Goal: Find contact information: Find contact information

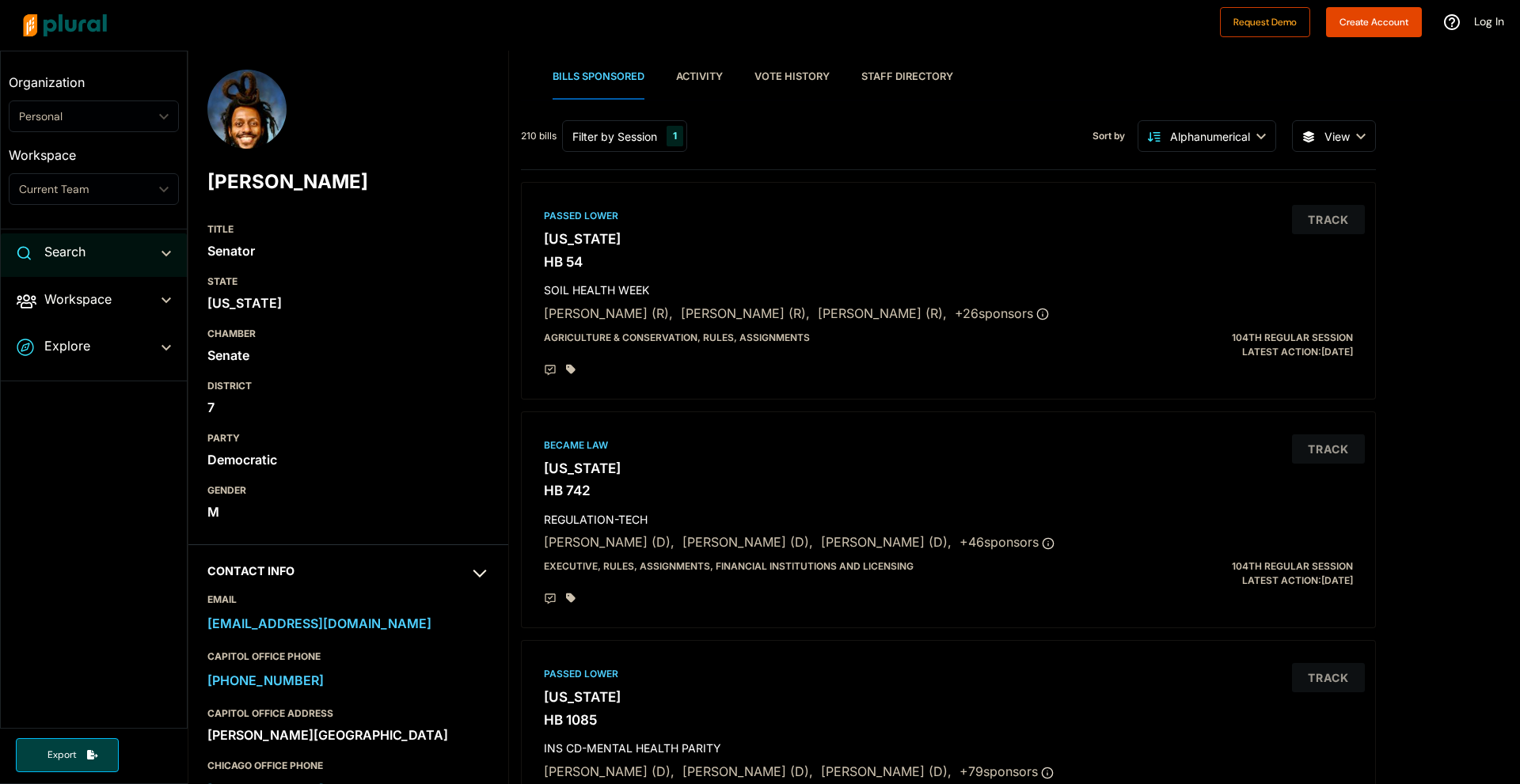
click at [171, 257] on div "Search ic_keyboard_arrow_down" at bounding box center [93, 255] width 186 height 42
click at [165, 254] on icon "ic_keyboard_arrow_down" at bounding box center [165, 256] width 9 height 7
click at [172, 350] on span "Explore ic_keyboard_arrow_down Overview" at bounding box center [93, 349] width 186 height 42
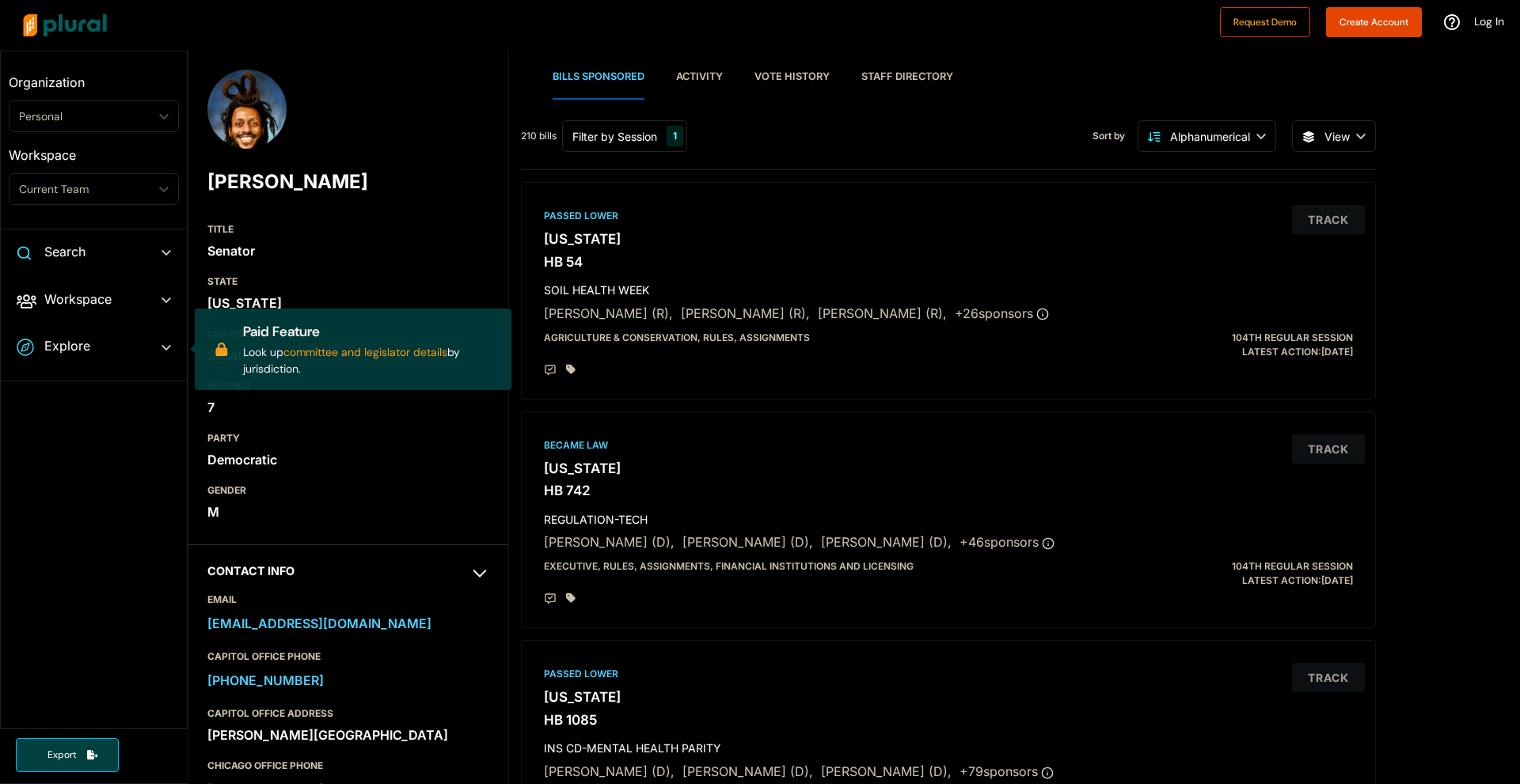
click at [165, 346] on span "Explore ic_keyboard_arrow_down Overview Paid Feature Look up committee and legi…" at bounding box center [93, 349] width 186 height 42
click at [159, 340] on span "Explore ic_keyboard_arrow_down Overview Paid Feature Look up committee and legi…" at bounding box center [93, 349] width 186 height 42
click at [165, 300] on span "Workspace ic_keyboard_arrow_down Members Bills Tags Saved Searches Activity" at bounding box center [93, 302] width 186 height 42
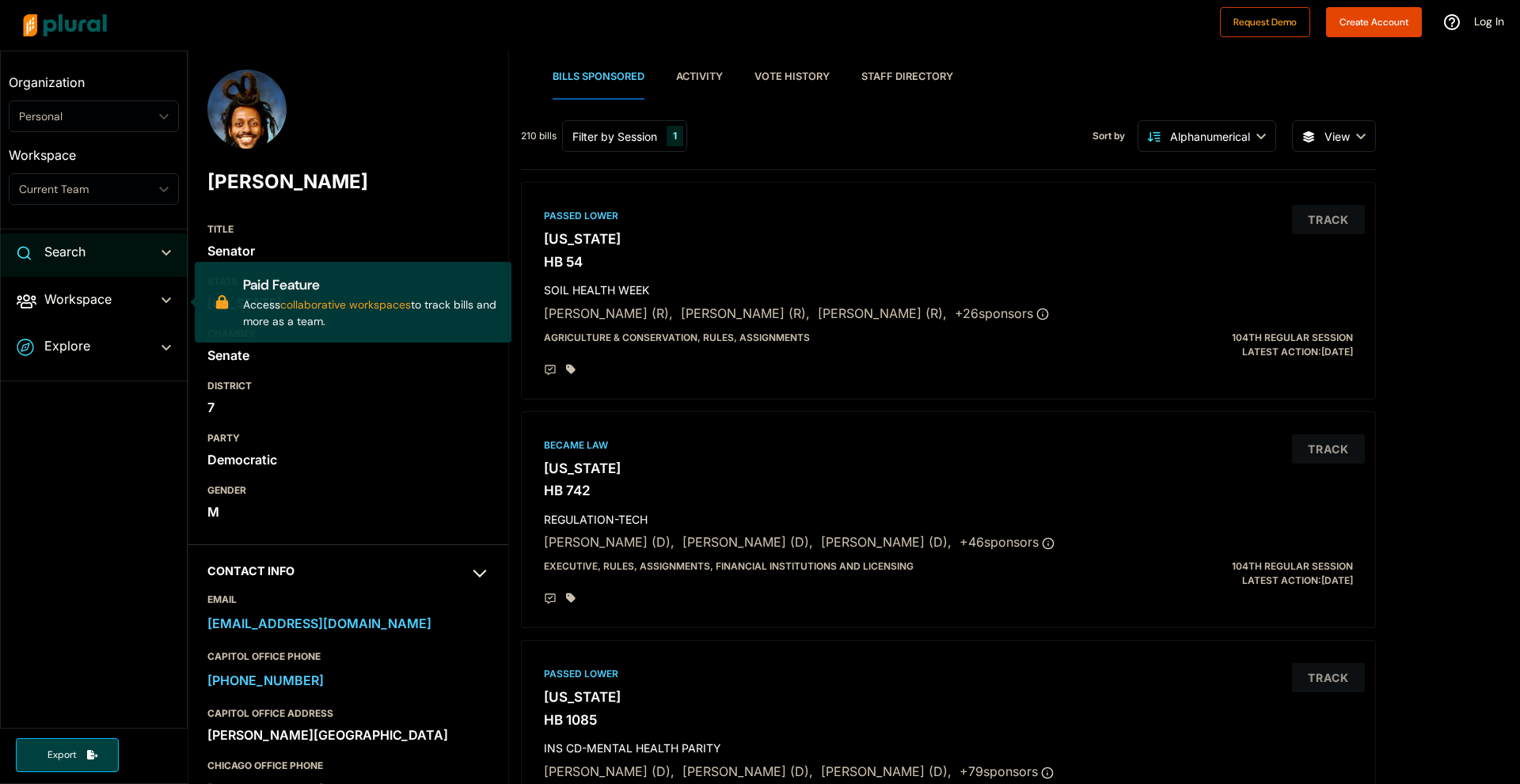
click at [165, 252] on icon "ic_keyboard_arrow_down" at bounding box center [165, 254] width 9 height 7
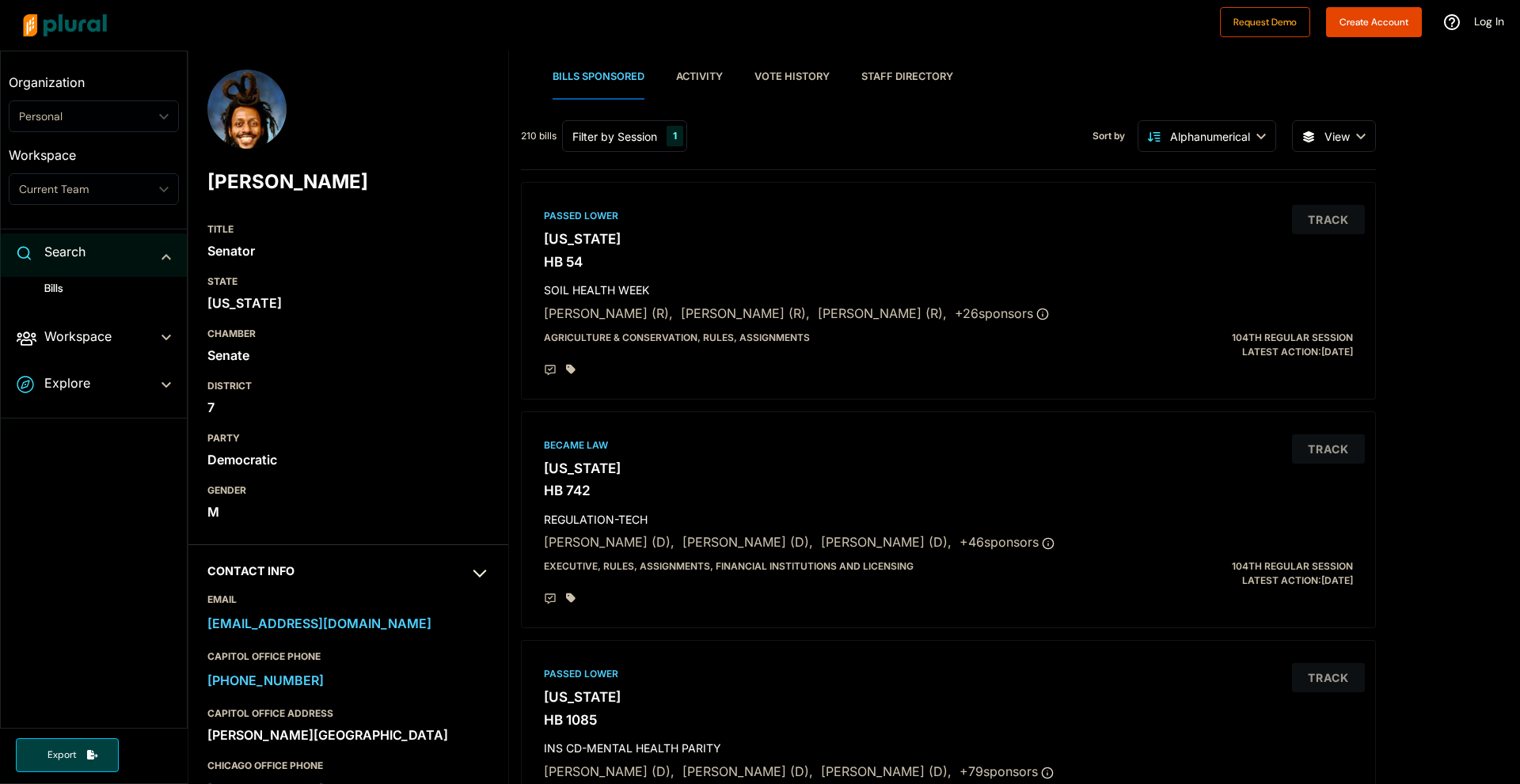
click at [165, 251] on span "ic_keyboard_arrow_down" at bounding box center [165, 255] width 9 height 24
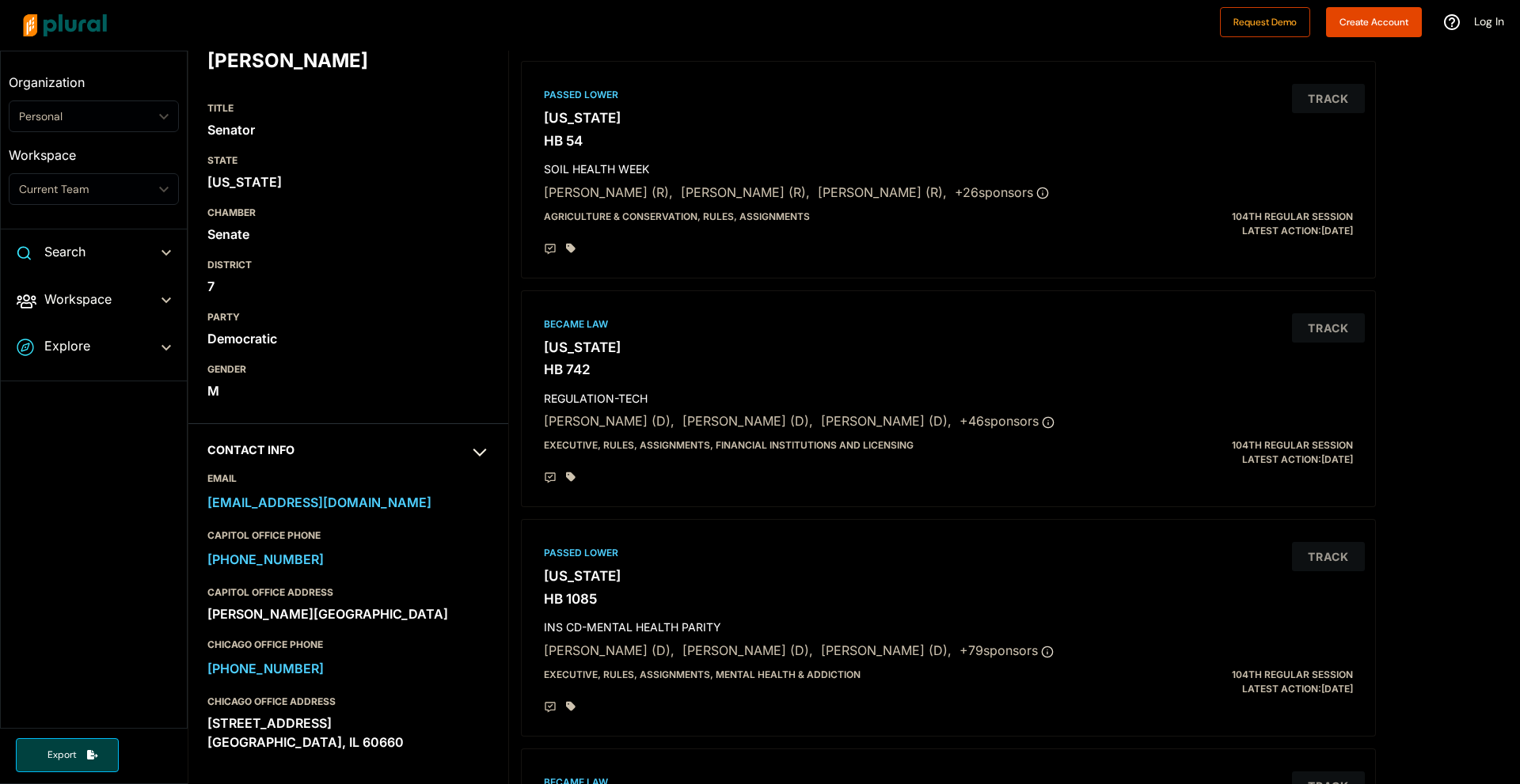
scroll to position [528, 0]
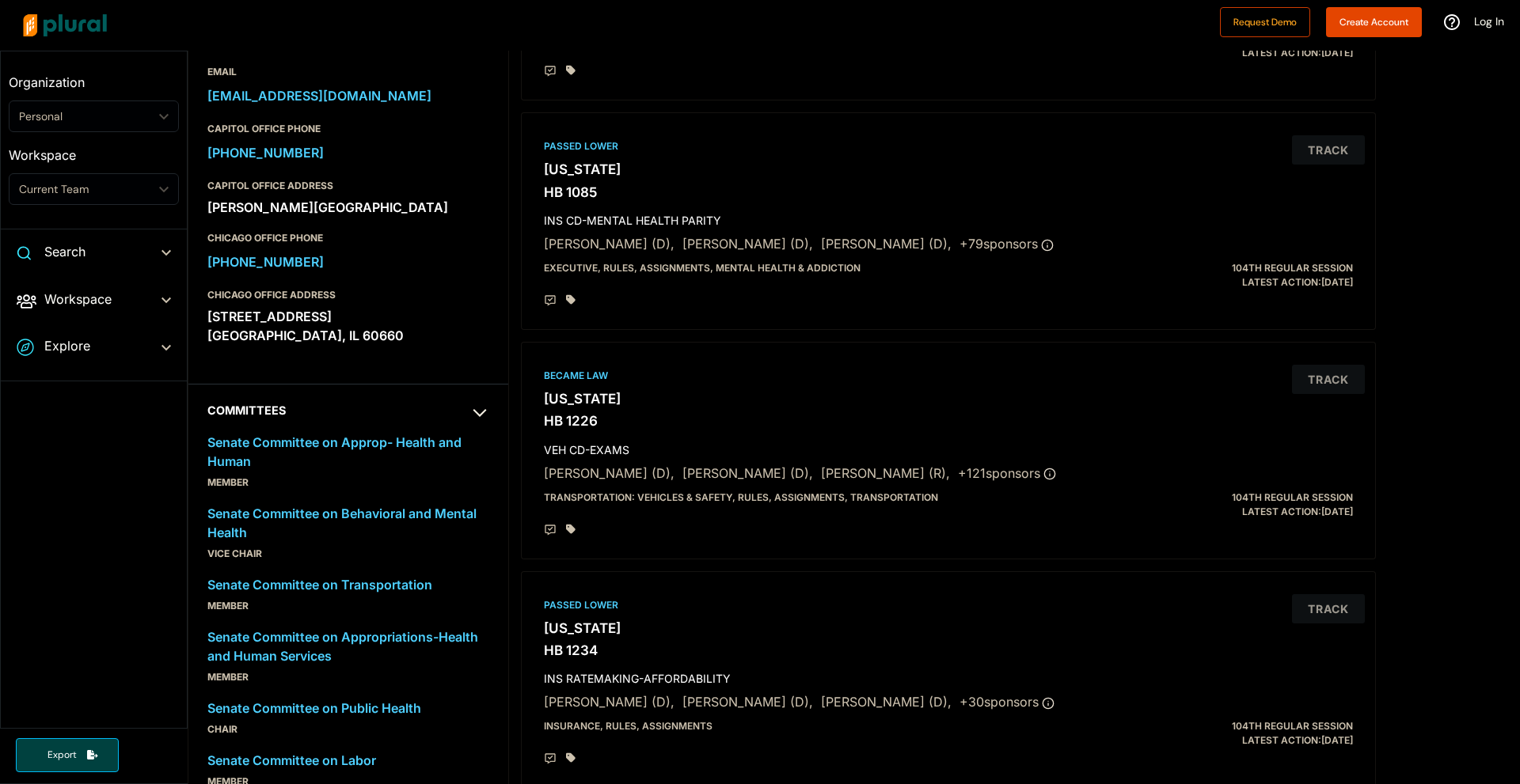
click at [301, 347] on div "1040 W. Bryn Mawr Ave. Chicago, IL 60660" at bounding box center [348, 326] width 282 height 42
copy div "1040 W. Bryn Mawr Ave."
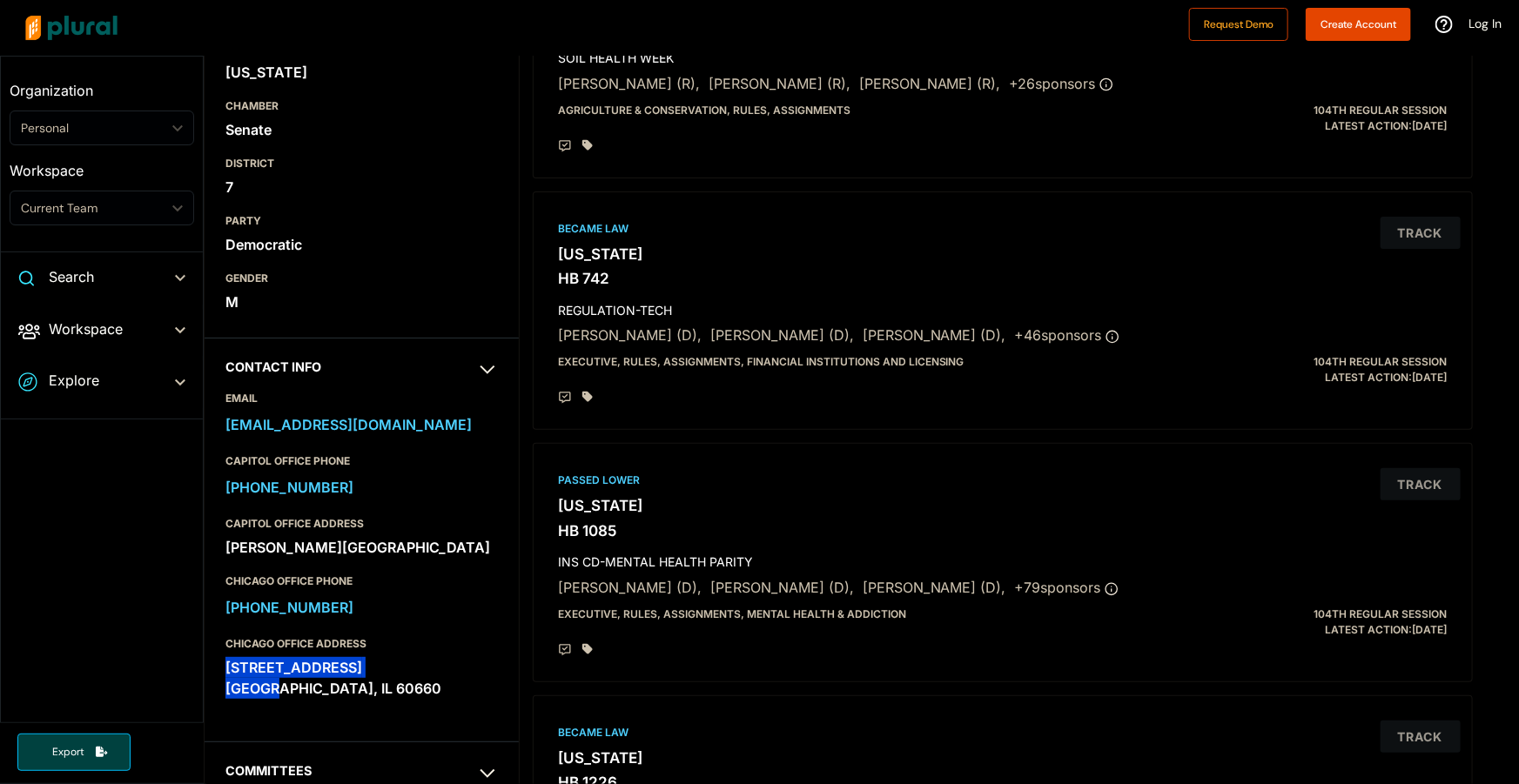
scroll to position [538, 0]
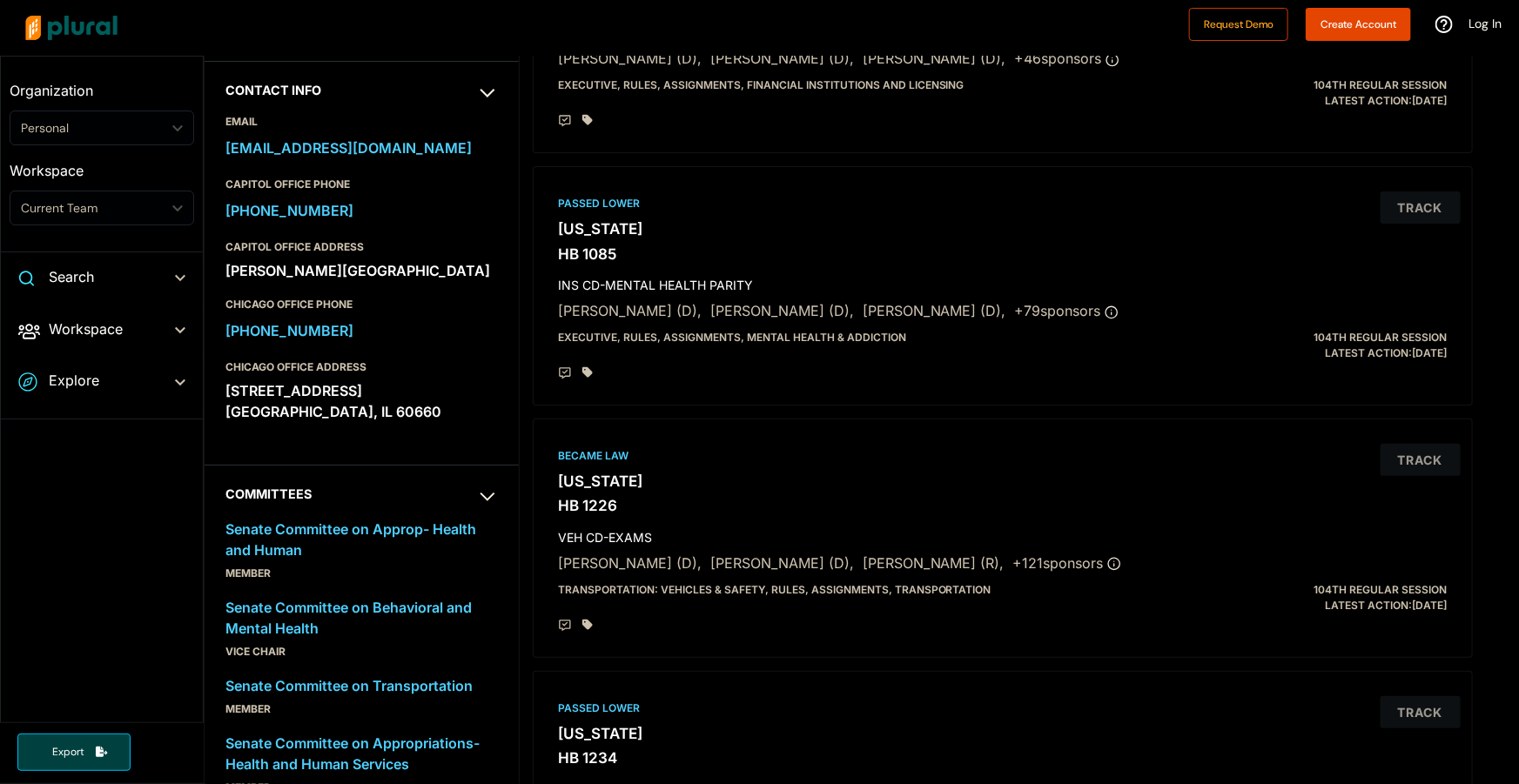
click at [340, 425] on div "1040 W. Bryn Mawr Ave. Chicago, IL 60660" at bounding box center [362, 401] width 273 height 47
copy div "60660"
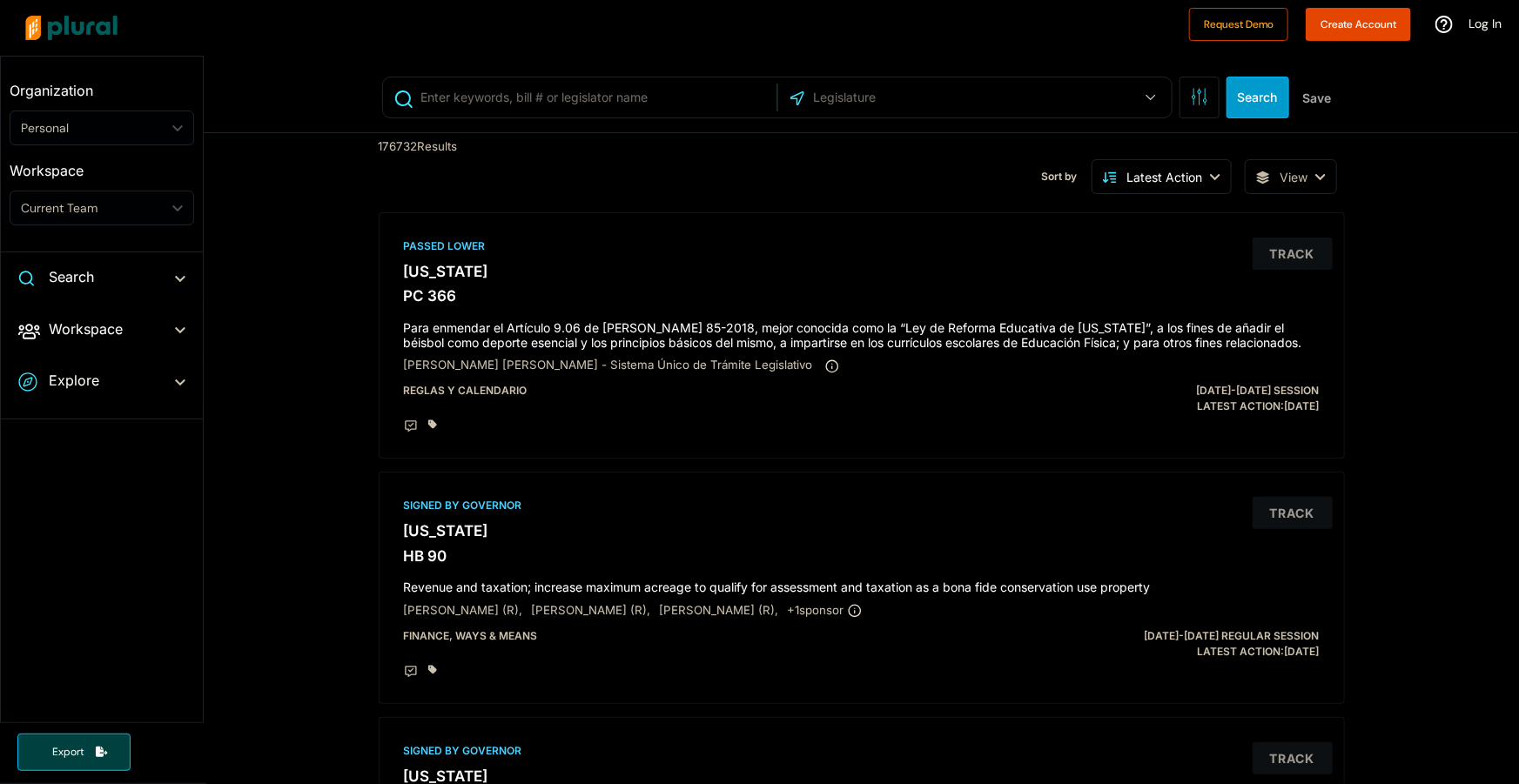
click at [532, 96] on input "text" at bounding box center [597, 97] width 353 height 33
paste input "[PERSON_NAME] (D)"
type input "[PERSON_NAME]"
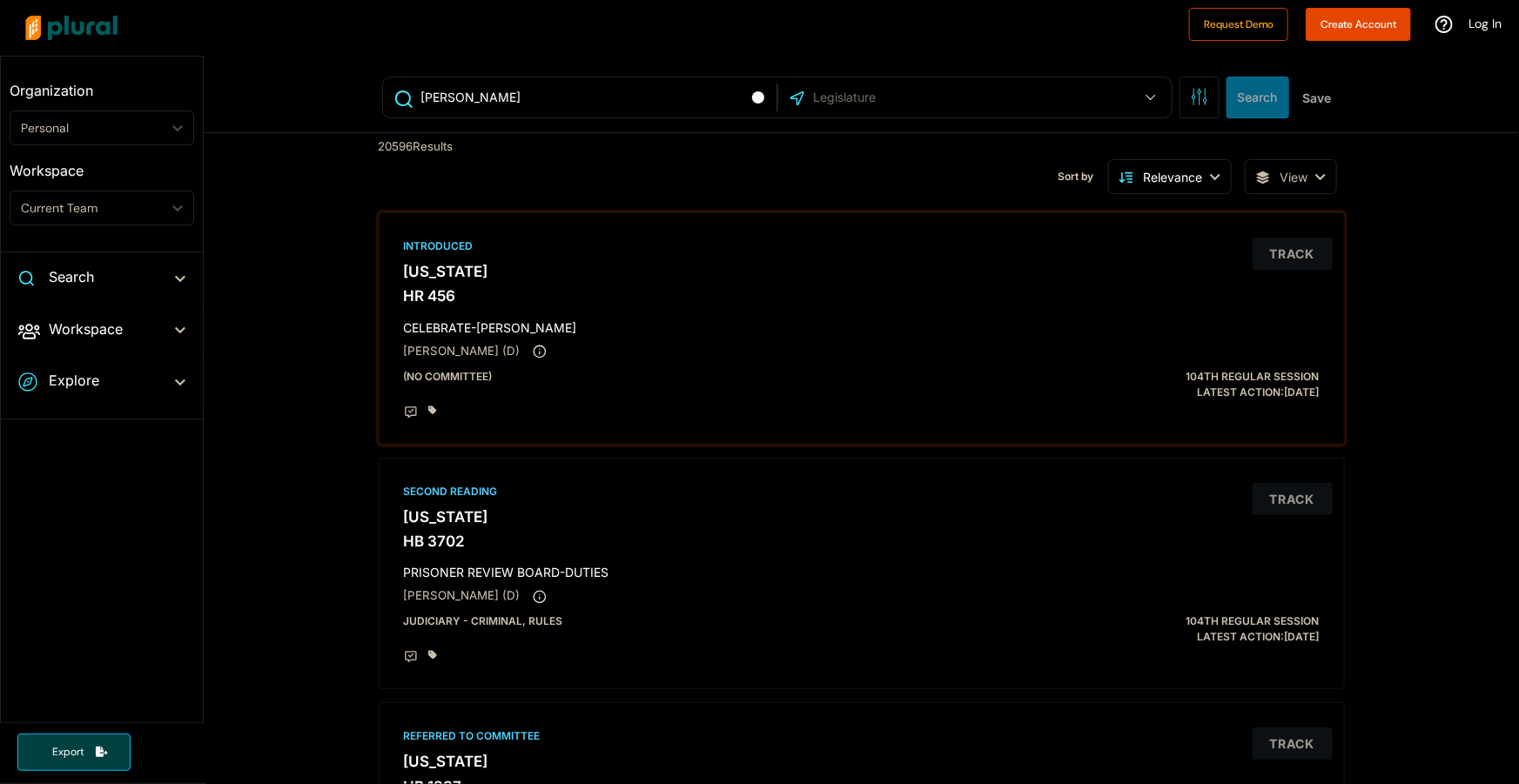
click at [445, 343] on div "[PERSON_NAME] (D)" at bounding box center [862, 351] width 916 height 18
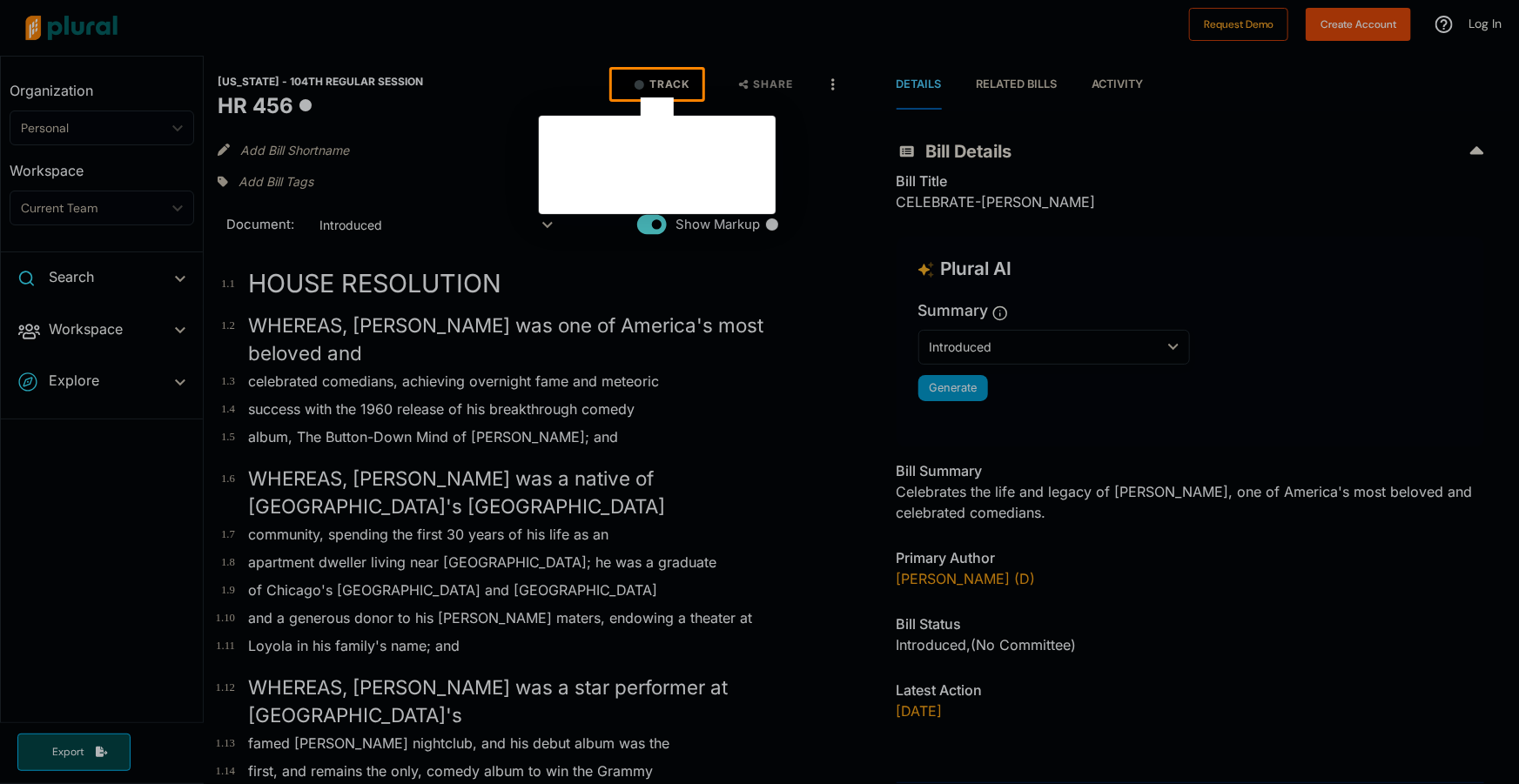
click at [975, 583] on div at bounding box center [759, 441] width 1519 height 685
click at [1051, 453] on div at bounding box center [759, 441] width 1519 height 685
drag, startPoint x: 1514, startPoint y: 290, endPoint x: 1510, endPoint y: 364, distance: 74.1
click at [1510, 364] on div at bounding box center [759, 441] width 1519 height 685
drag, startPoint x: 1512, startPoint y: 316, endPoint x: 1514, endPoint y: 355, distance: 39.1
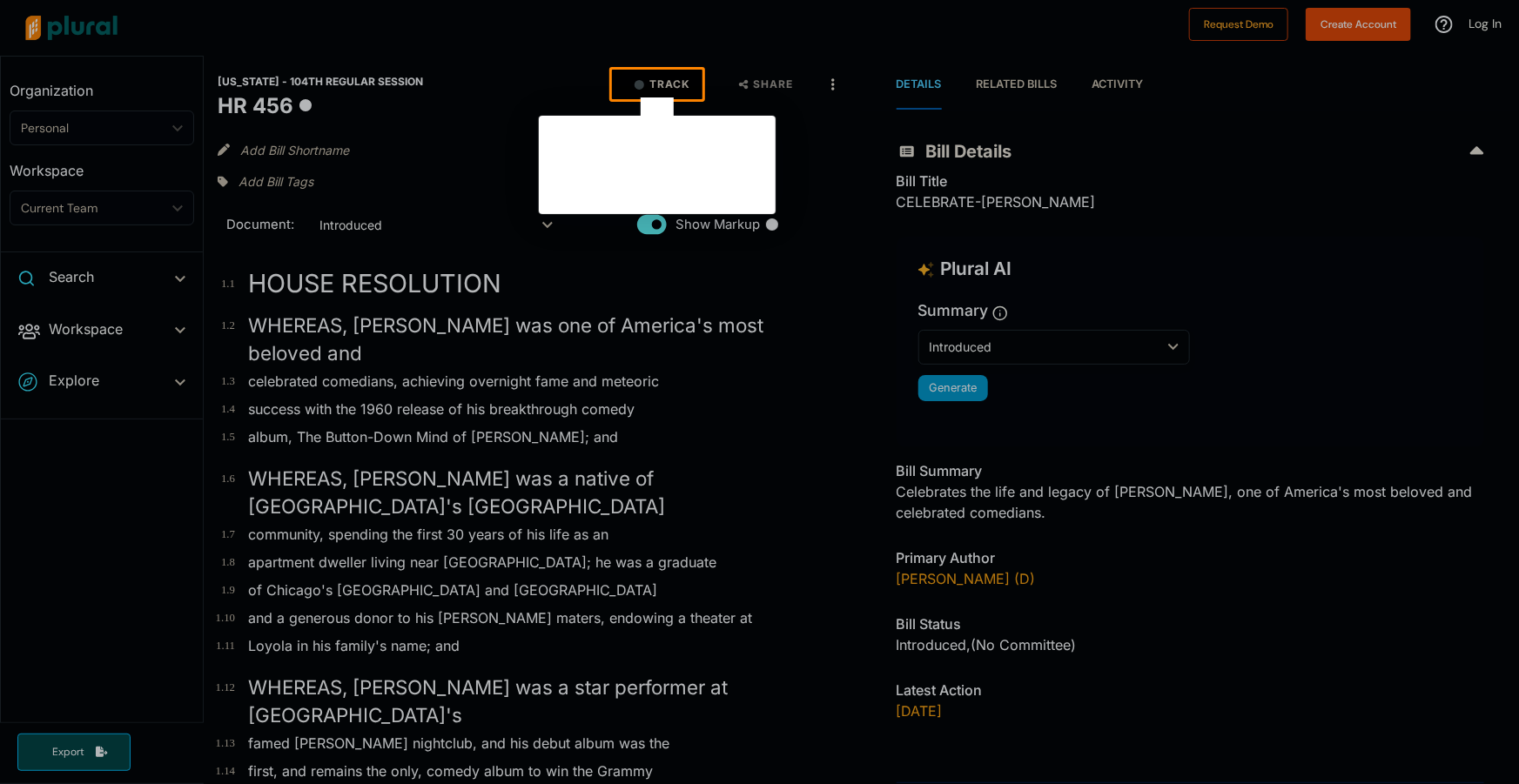
click at [1514, 355] on div at bounding box center [759, 441] width 1519 height 685
click at [7, 656] on div at bounding box center [759, 441] width 1519 height 685
click at [1519, 614] on div at bounding box center [759, 441] width 1519 height 685
click at [908, 570] on div at bounding box center [759, 441] width 1519 height 685
click at [1116, 85] on div at bounding box center [1111, 85] width 817 height 30
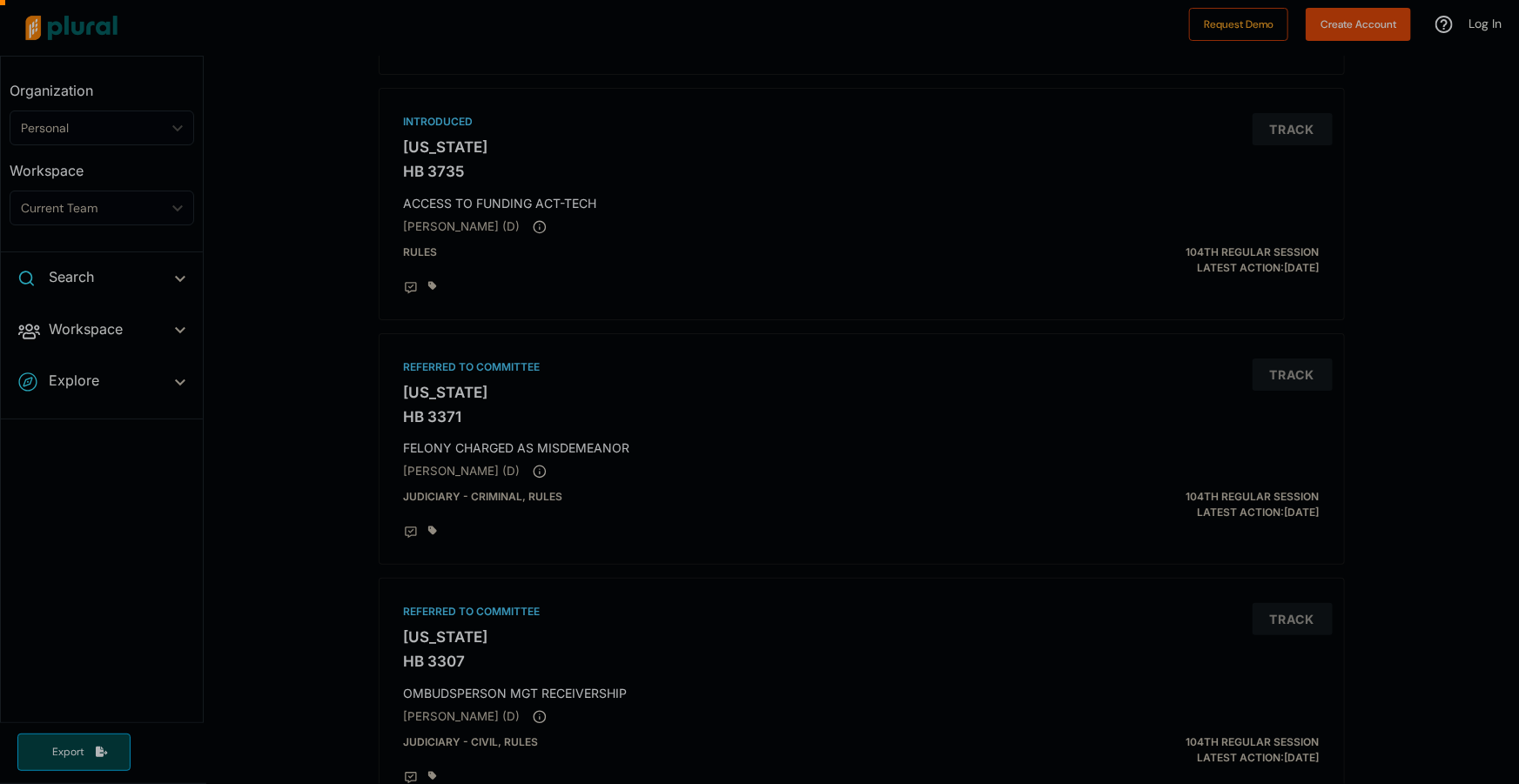
scroll to position [1898, 0]
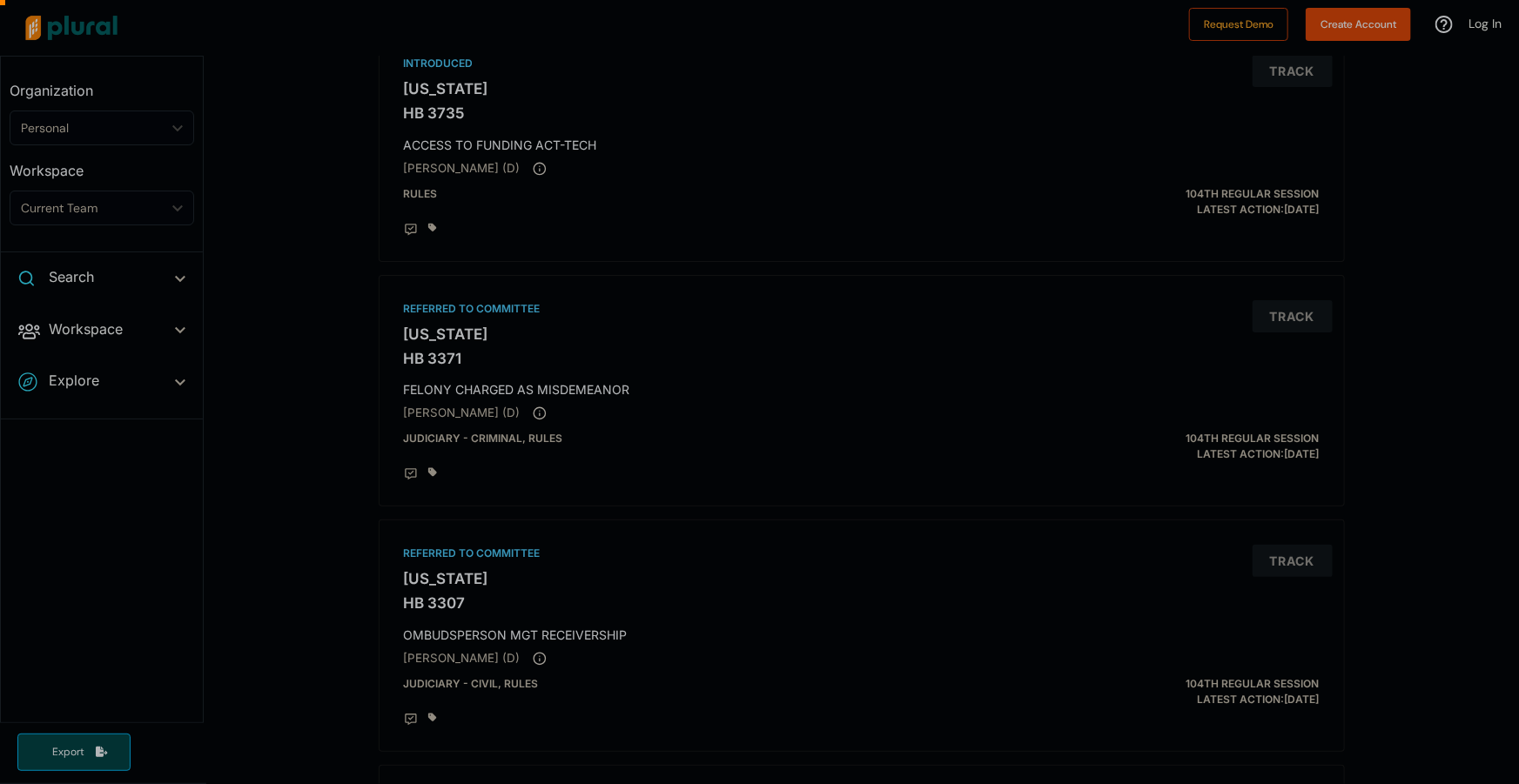
click at [56, 13] on div at bounding box center [759, 38] width 1519 height 77
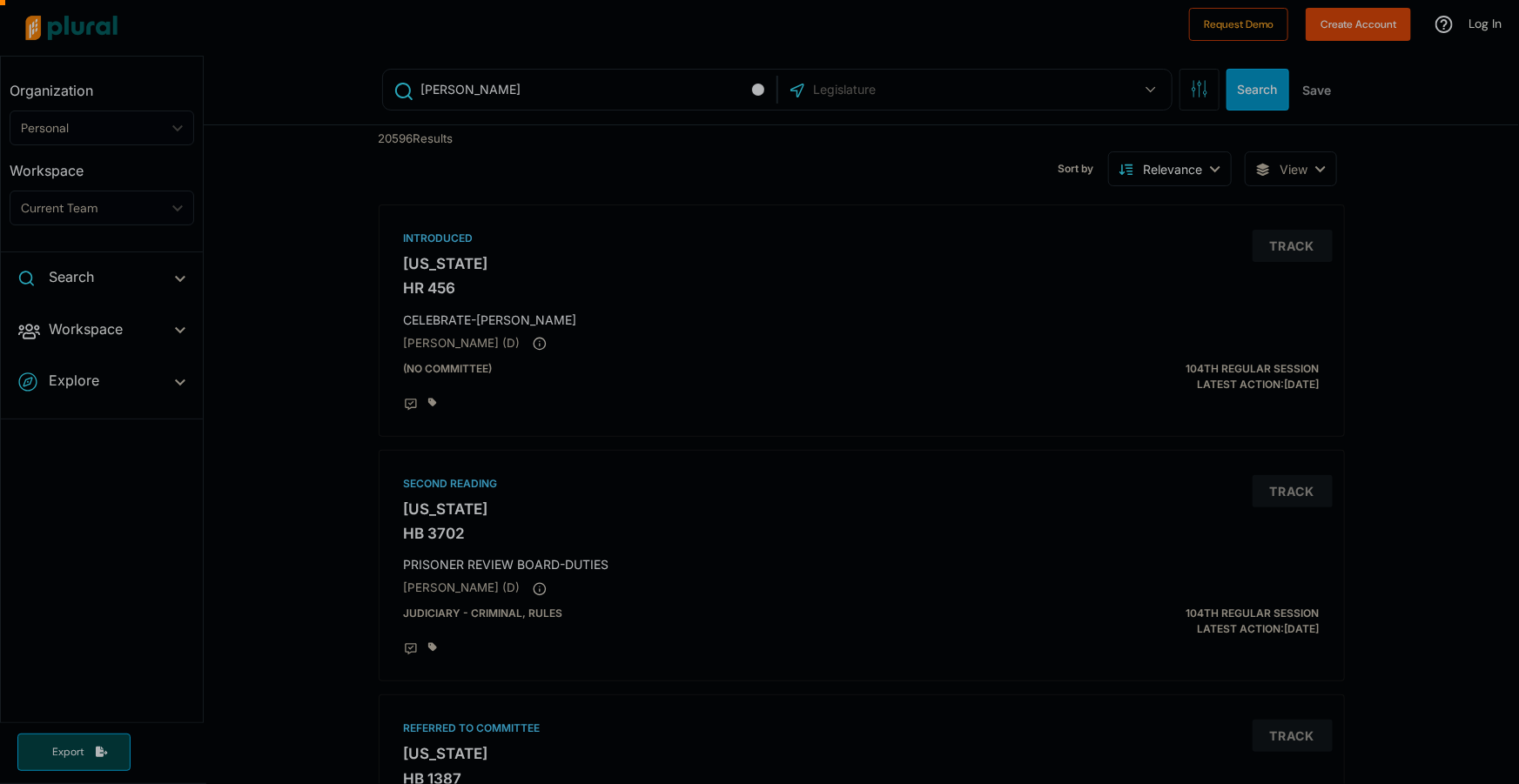
scroll to position [0, 0]
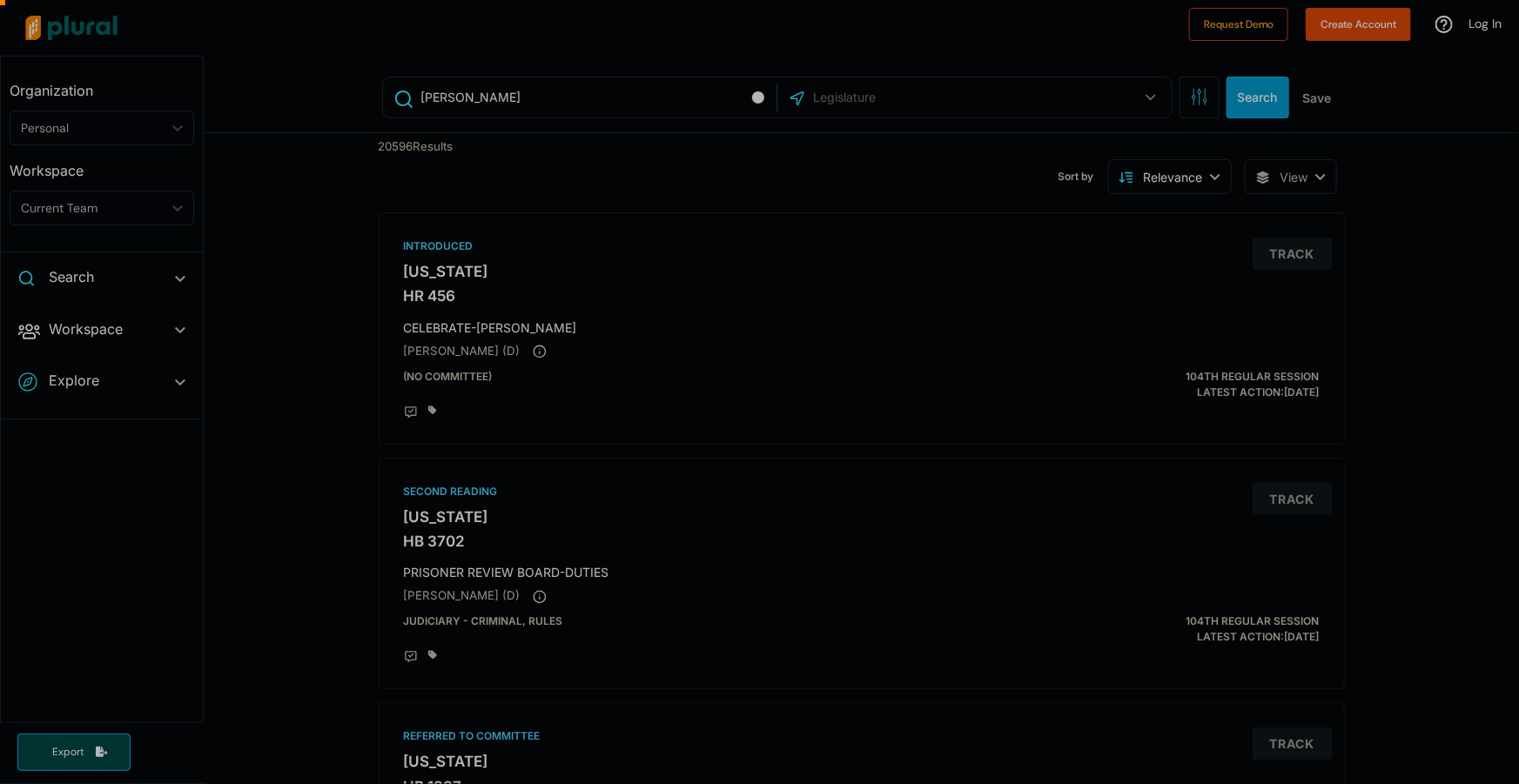
click at [499, 581] on div at bounding box center [759, 451] width 1519 height 665
click at [1193, 102] on div at bounding box center [645, 97] width 1290 height 42
click at [1145, 87] on div at bounding box center [645, 97] width 1290 height 42
click at [1148, 103] on div at bounding box center [645, 97] width 1290 height 42
click at [1138, 87] on div at bounding box center [645, 97] width 1290 height 42
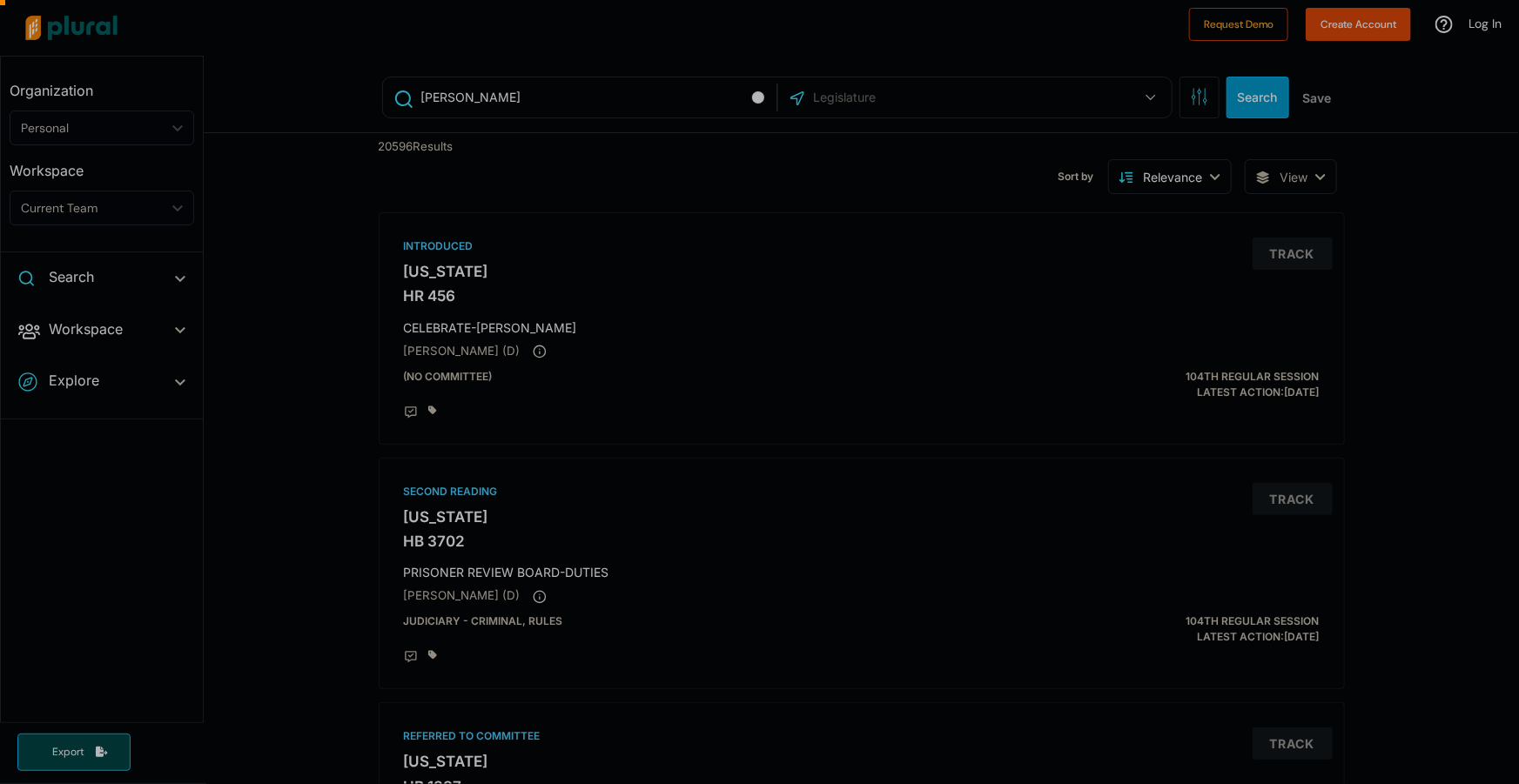
drag, startPoint x: 1138, startPoint y: 87, endPoint x: 578, endPoint y: 102, distance: 560.2
click at [578, 102] on div at bounding box center [645, 97] width 1290 height 42
click at [578, 91] on div at bounding box center [645, 97] width 1290 height 42
click at [1264, 98] on div at bounding box center [645, 97] width 1290 height 42
click at [1243, 98] on div at bounding box center [645, 97] width 1290 height 42
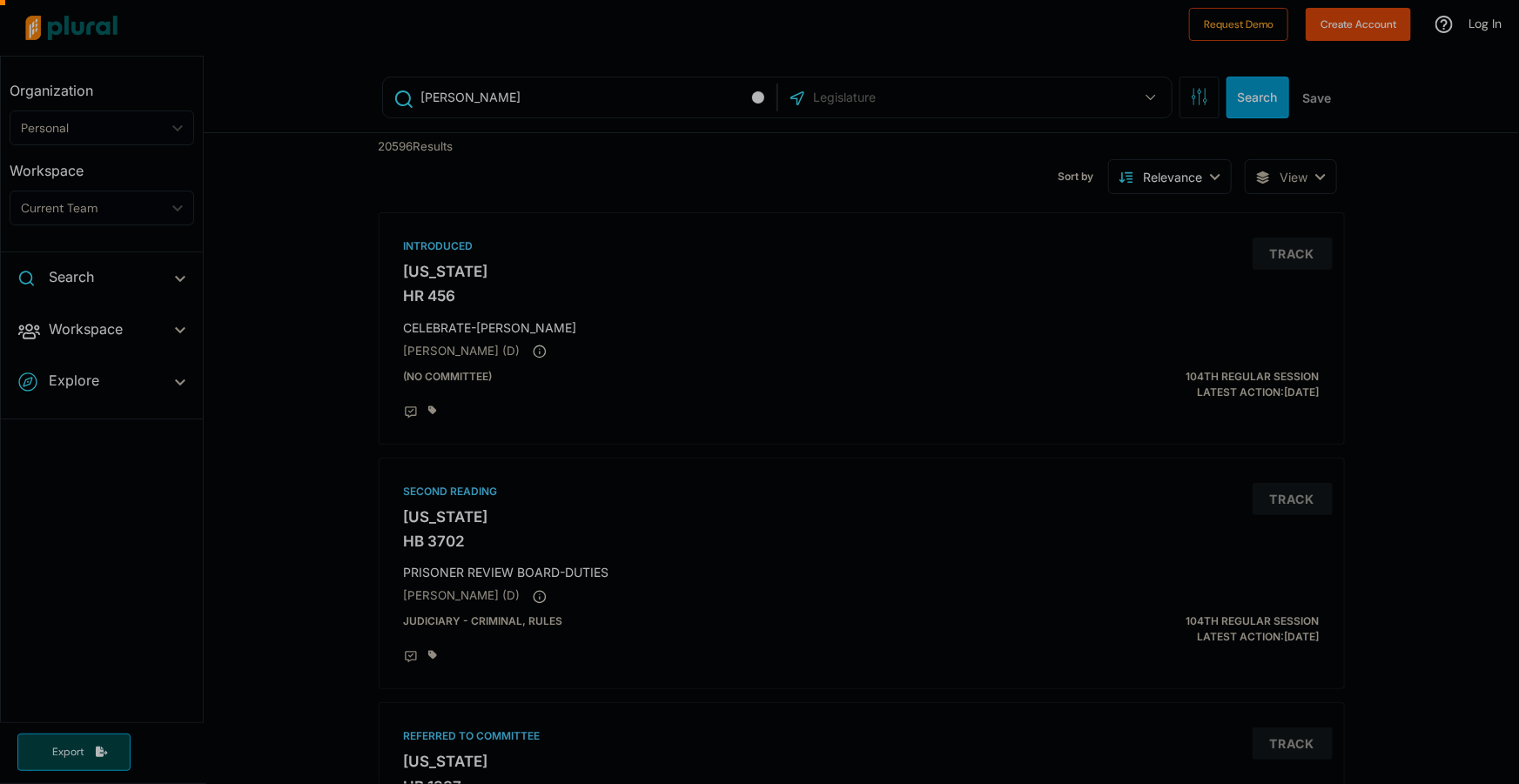
drag, startPoint x: 1243, startPoint y: 98, endPoint x: 1261, endPoint y: 71, distance: 32.4
click at [1261, 71] on div at bounding box center [759, 38] width 1519 height 77
click at [28, 556] on div at bounding box center [759, 451] width 1519 height 665
click at [1275, 91] on div at bounding box center [645, 97] width 1290 height 42
click at [81, 274] on div at bounding box center [759, 451] width 1519 height 665
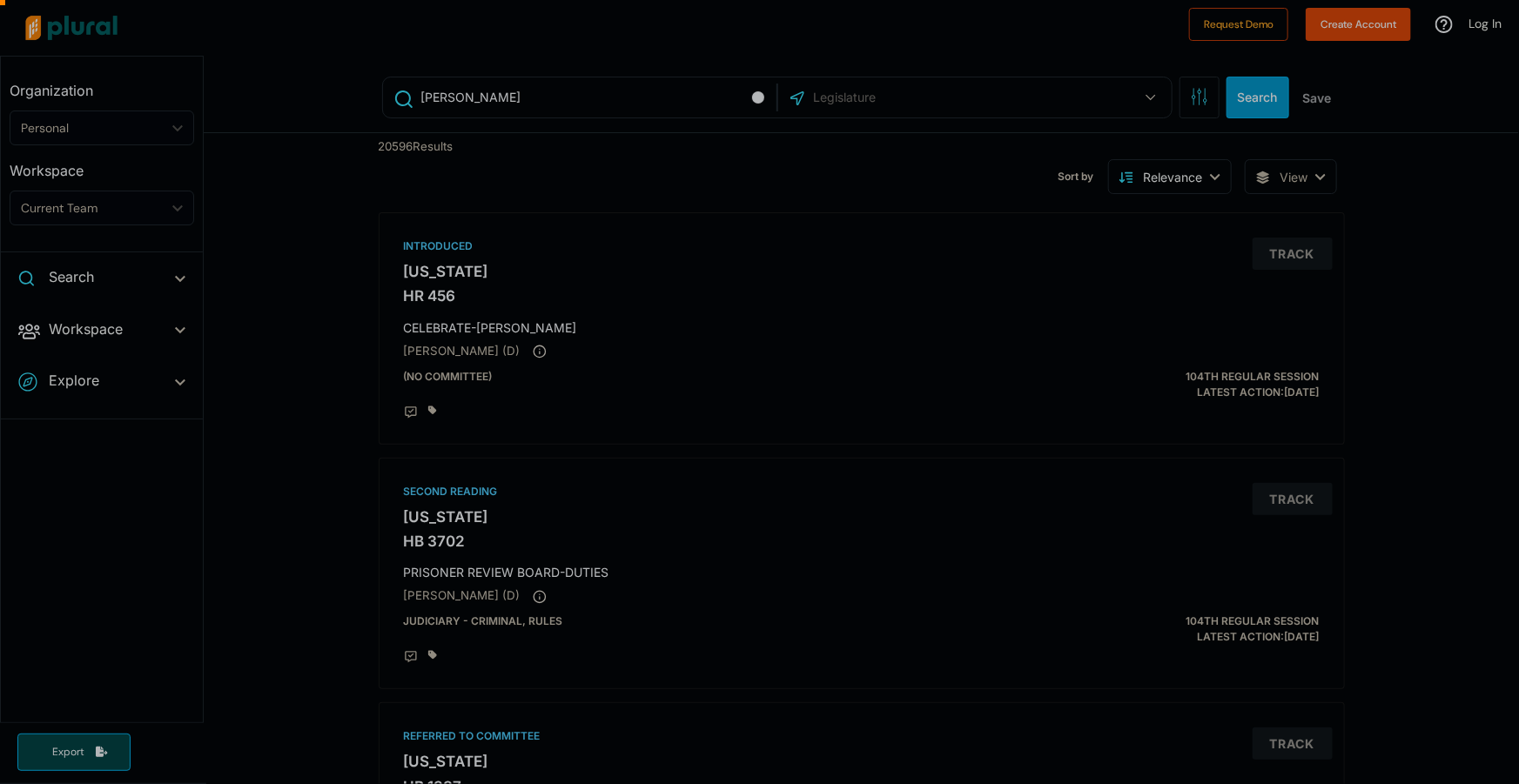
click at [181, 282] on div at bounding box center [759, 451] width 1519 height 665
click at [157, 265] on div at bounding box center [759, 451] width 1519 height 665
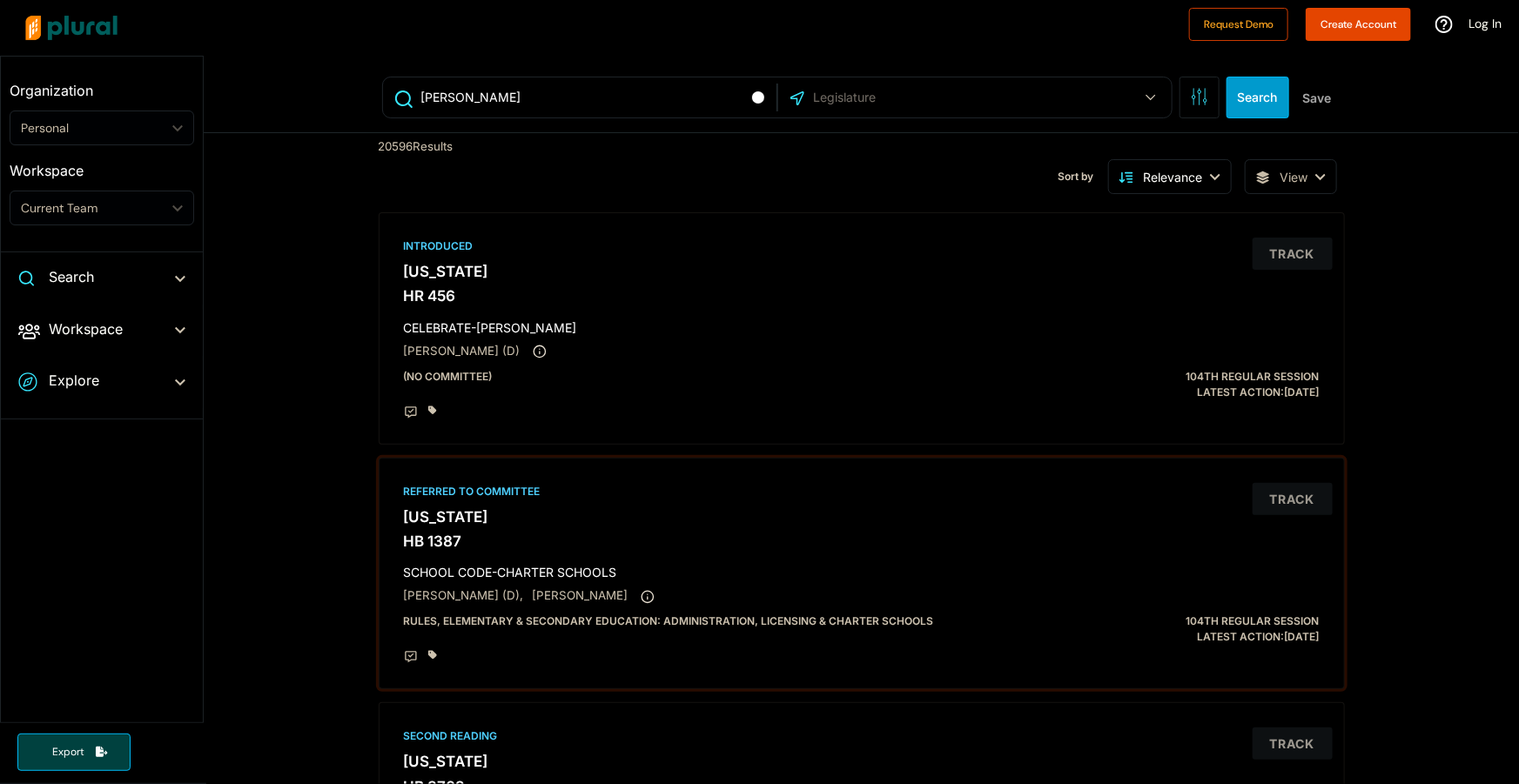
click at [439, 529] on div "Referred to Committee Illinois HB 1387 SCHOOL CODE-CHARTER SCHOOLS Kelly Cassid…" at bounding box center [862, 574] width 950 height 217
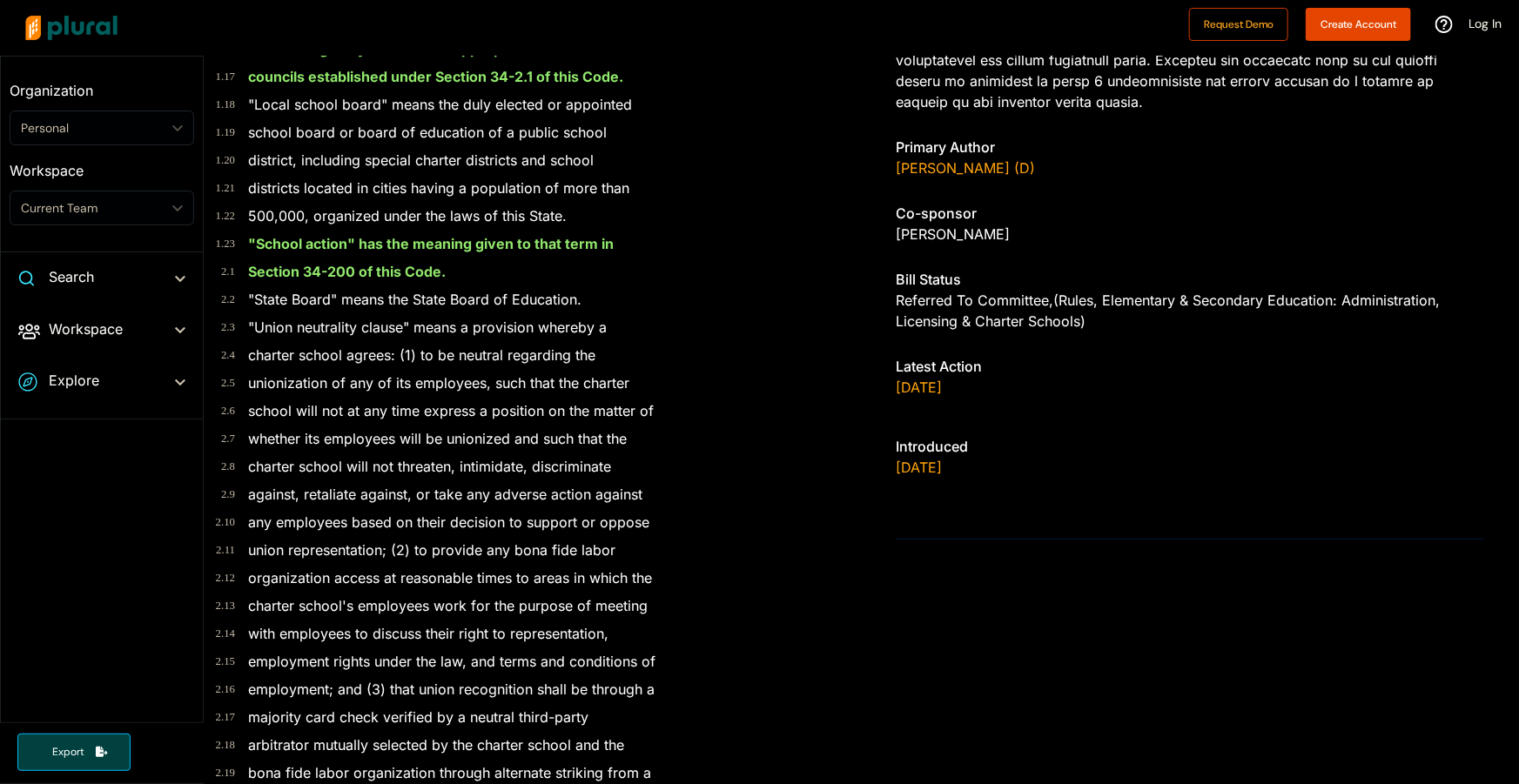
scroll to position [527, 0]
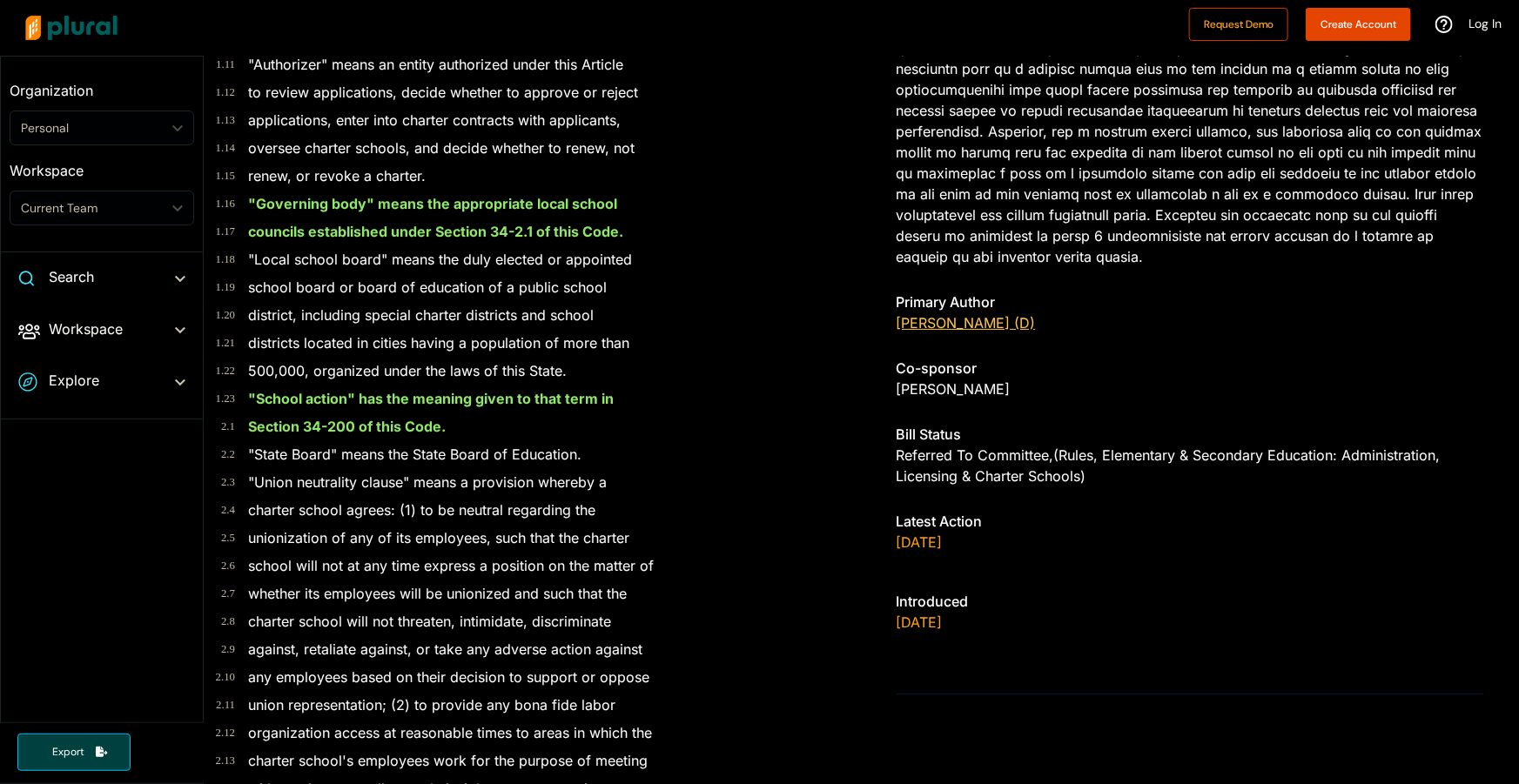
click at [932, 322] on link "[PERSON_NAME] (D)" at bounding box center [966, 323] width 139 height 18
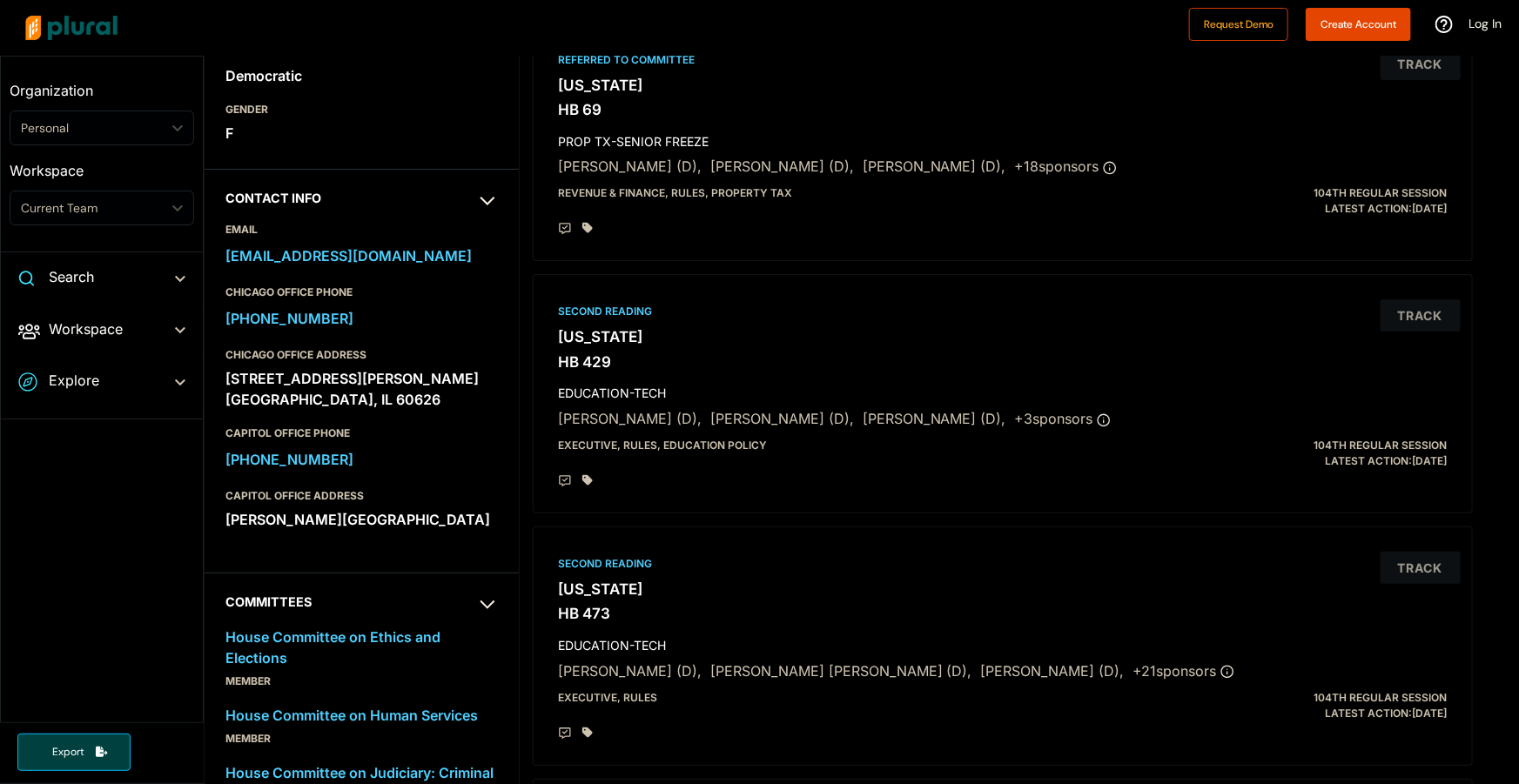
scroll to position [527, 0]
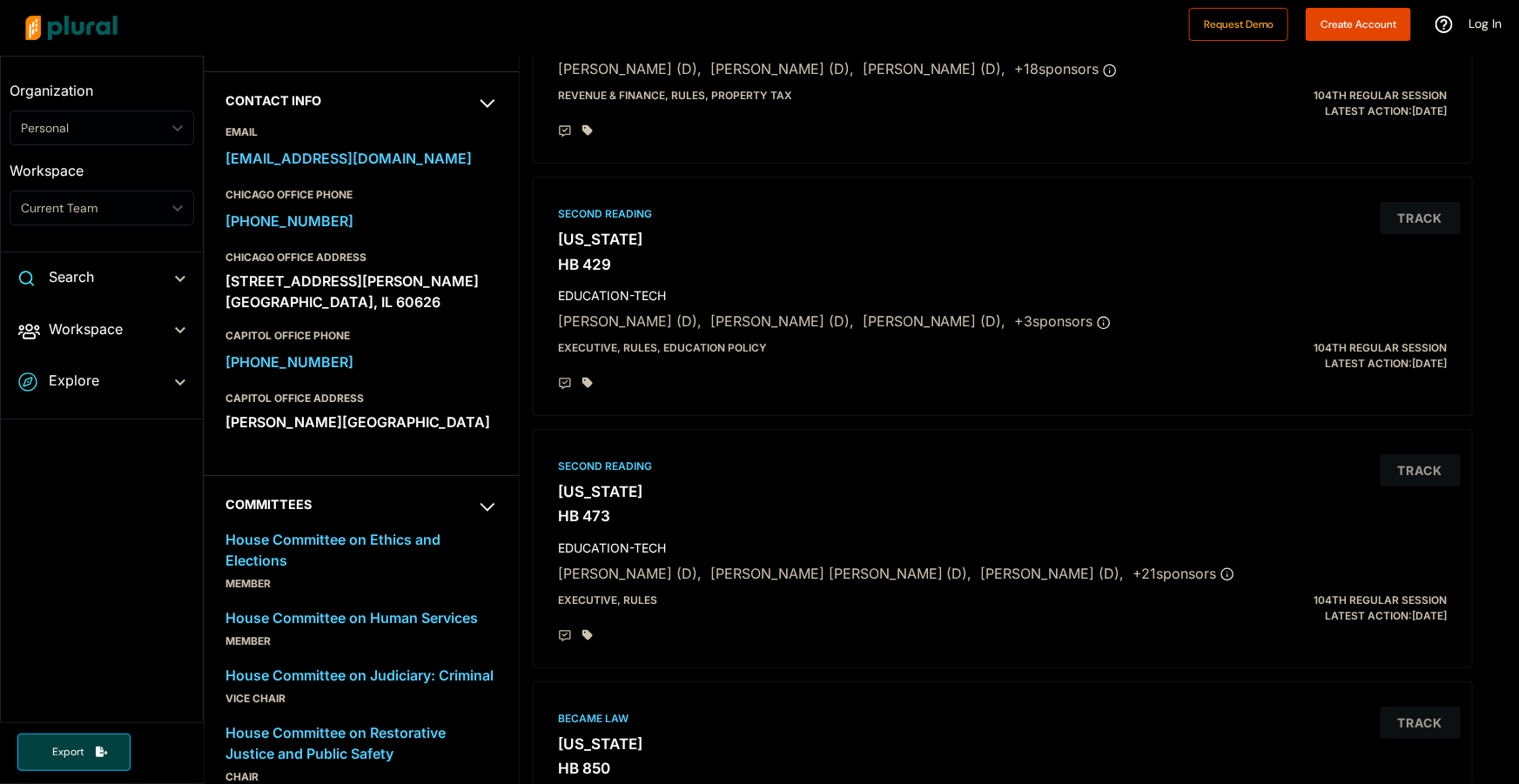
click at [266, 281] on div "1507 W. Morse Ave. Chicago, IL 60626" at bounding box center [362, 291] width 273 height 47
copy div "1507 W. Morse Ave."
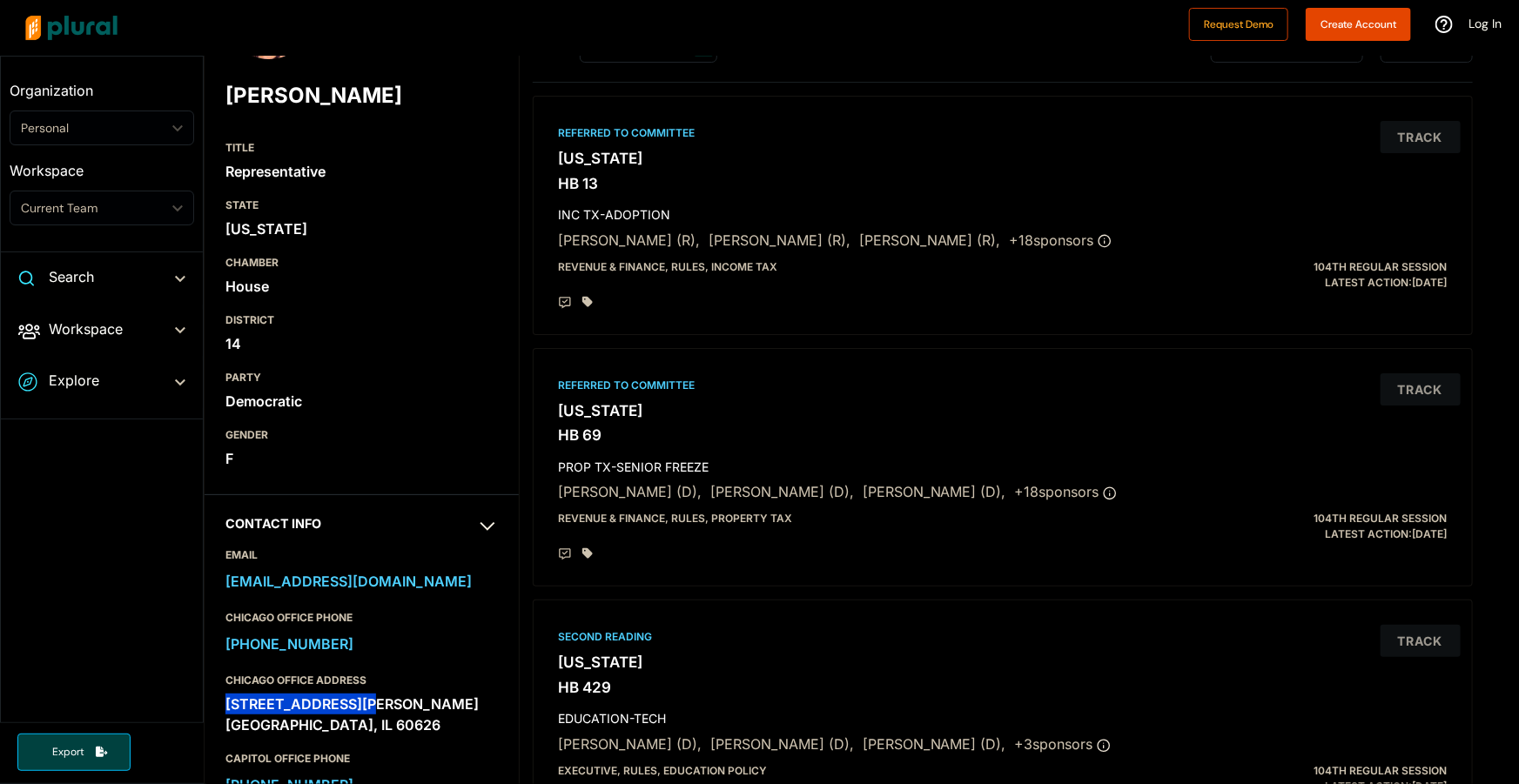
scroll to position [0, 0]
